Goal: Transaction & Acquisition: Purchase product/service

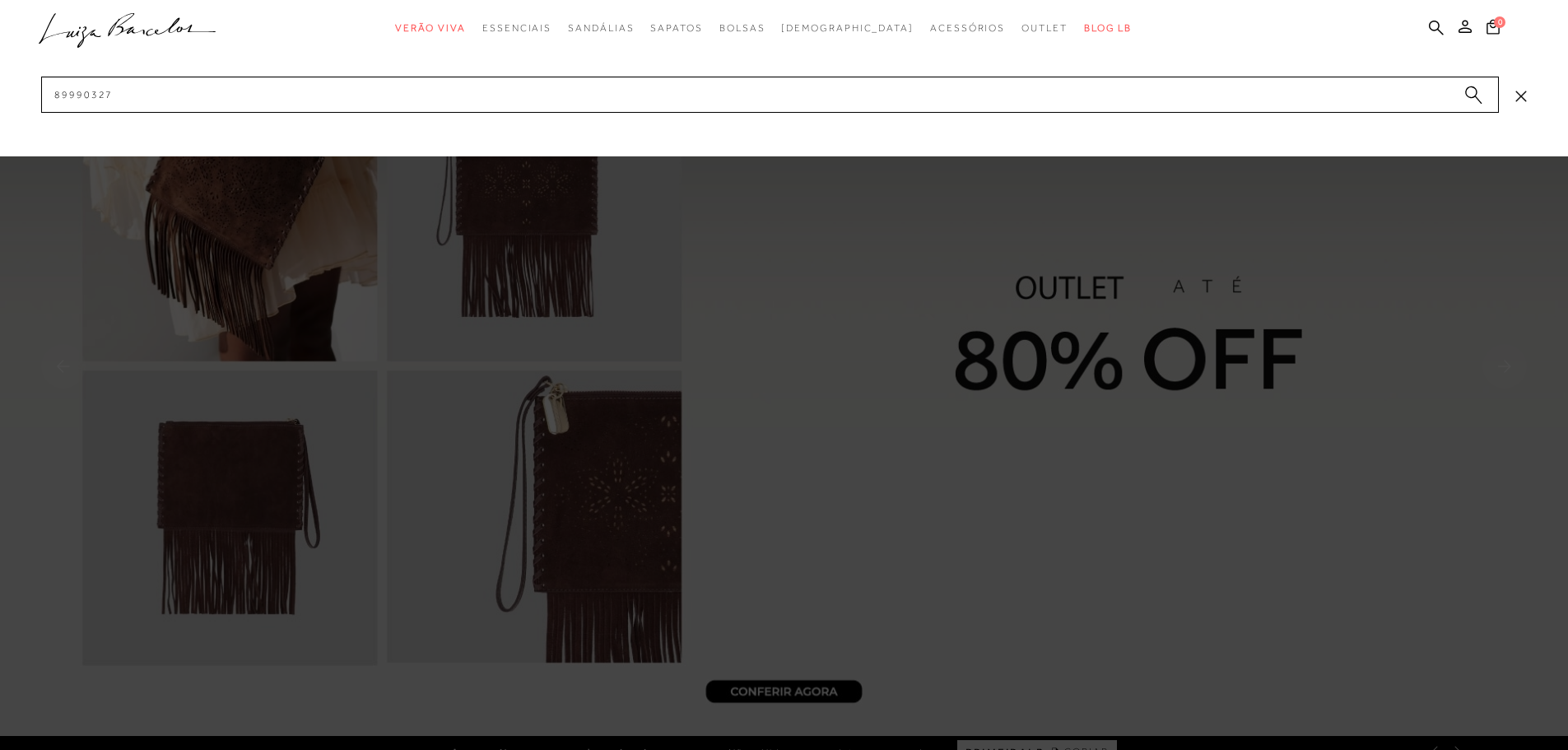
click at [1234, 90] on input "89990327" at bounding box center [769, 94] width 1457 height 36
drag, startPoint x: 162, startPoint y: 103, endPoint x: 0, endPoint y: 206, distance: 192.0
click at [0, 1] on div "categoryHeader .a{fill-rule:evenodd;} Verão Viva Em alta Modelo Mules" at bounding box center [784, 0] width 1568 height 1
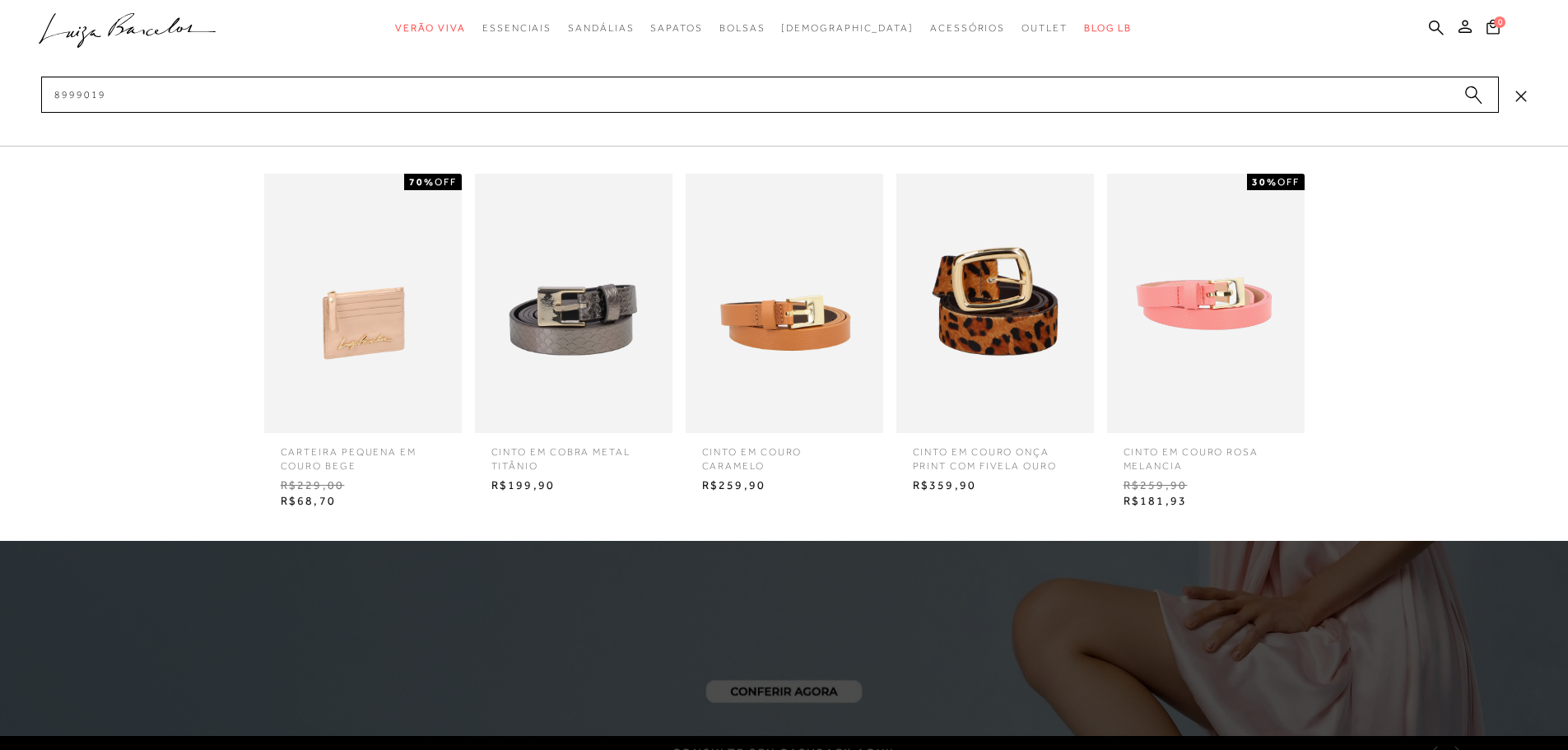
drag, startPoint x: 742, startPoint y: 106, endPoint x: 0, endPoint y: 48, distance: 744.3
click at [0, 1] on div "categoryHeader .a{fill-rule:evenodd;} Verão Viva Em alta Modelo Mules" at bounding box center [784, 0] width 1568 height 1
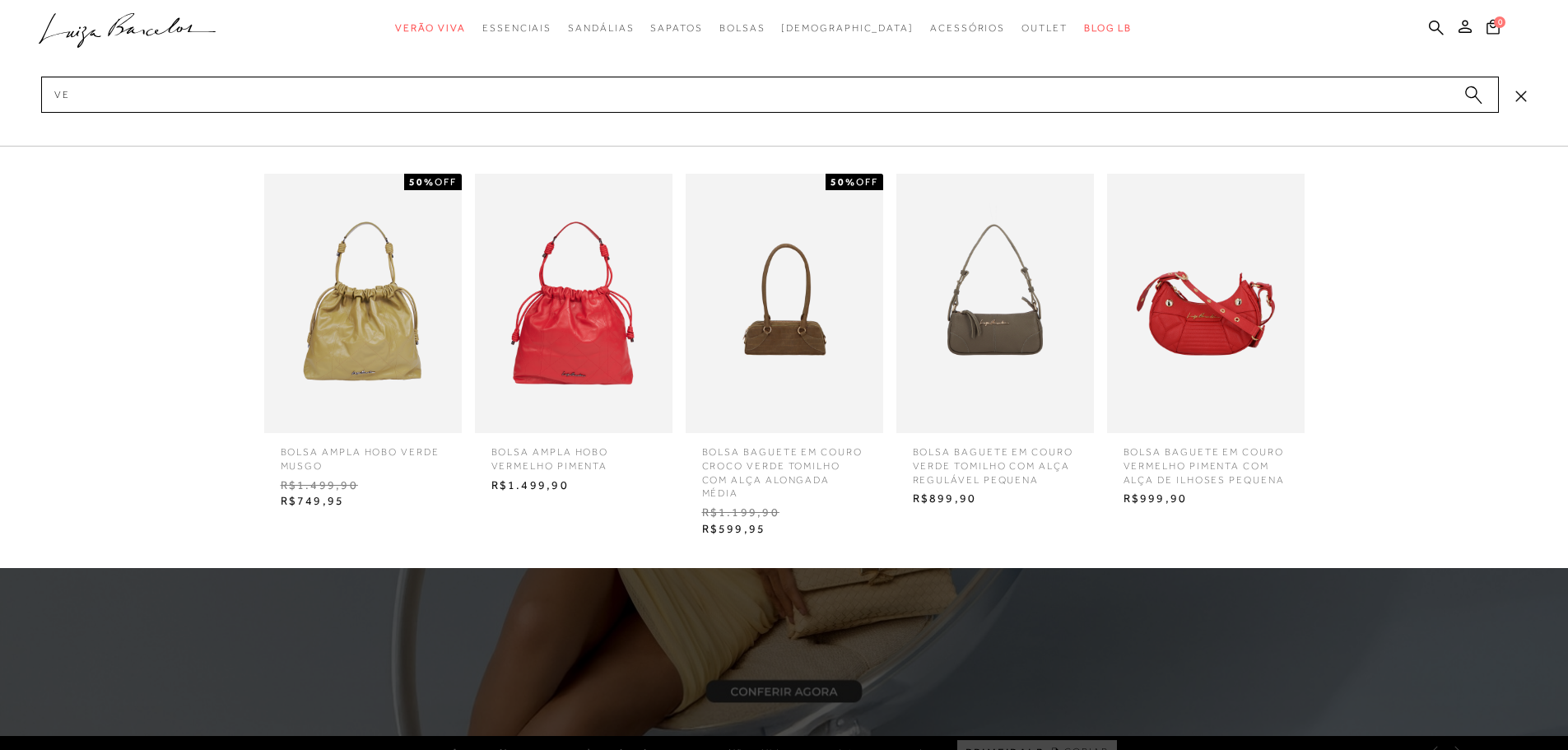
type input "V"
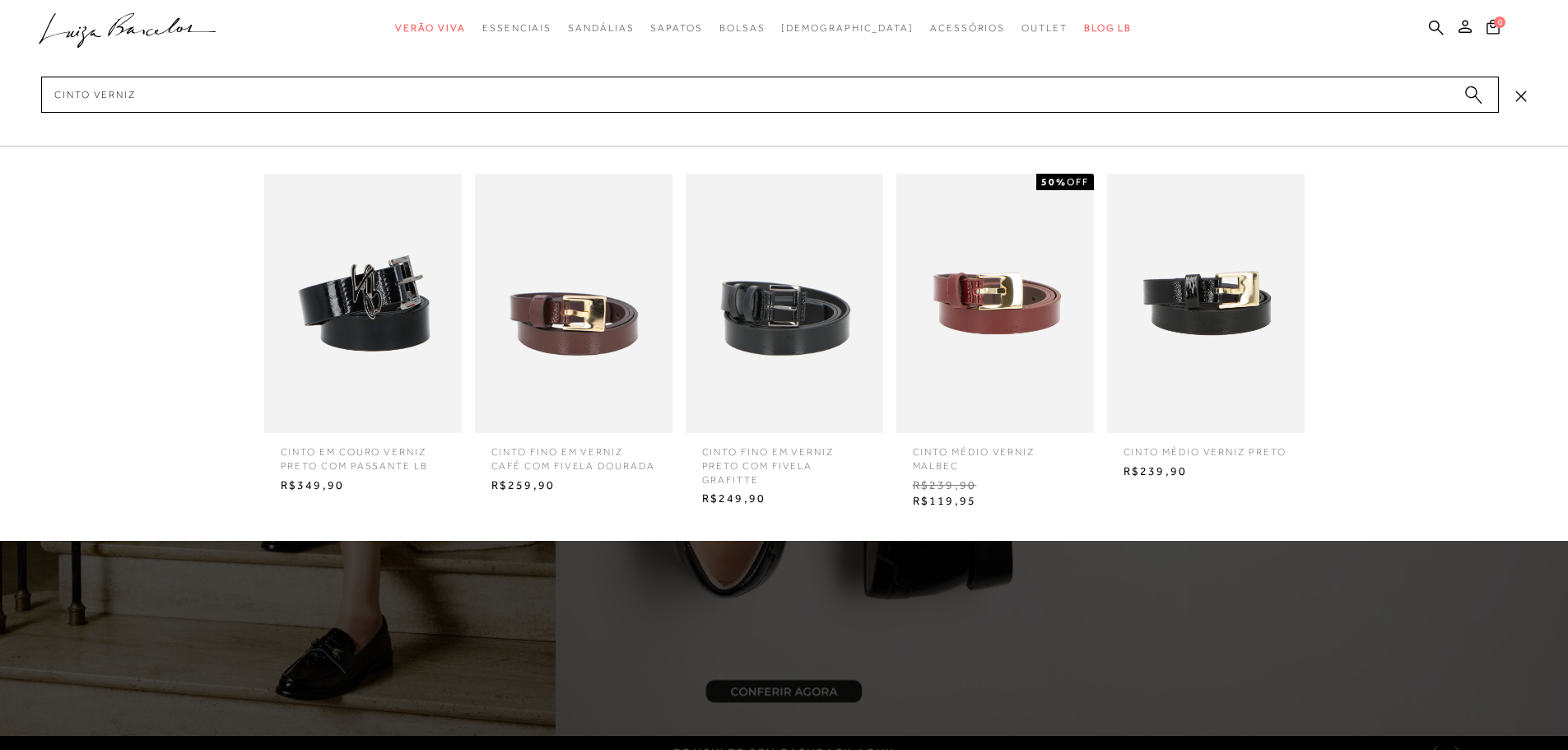
type input "CINTO VERNIZ"
click at [576, 287] on img at bounding box center [574, 303] width 198 height 259
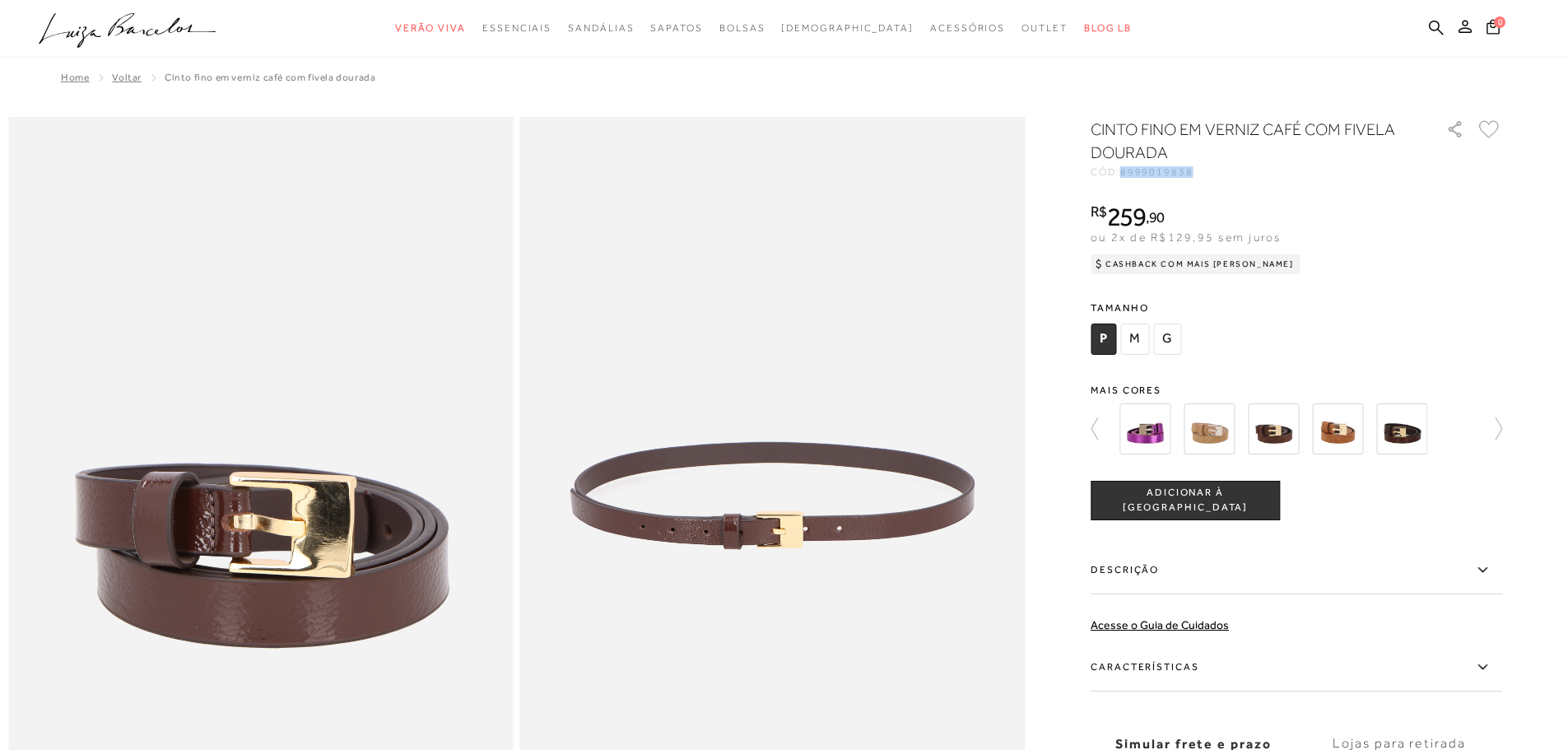
drag, startPoint x: 1130, startPoint y: 174, endPoint x: 1242, endPoint y: 168, distance: 112.2
click at [1261, 169] on div "CÓD: 8999019838" at bounding box center [1255, 172] width 329 height 10
copy span "8999019838"
